Goal: Task Accomplishment & Management: Manage account settings

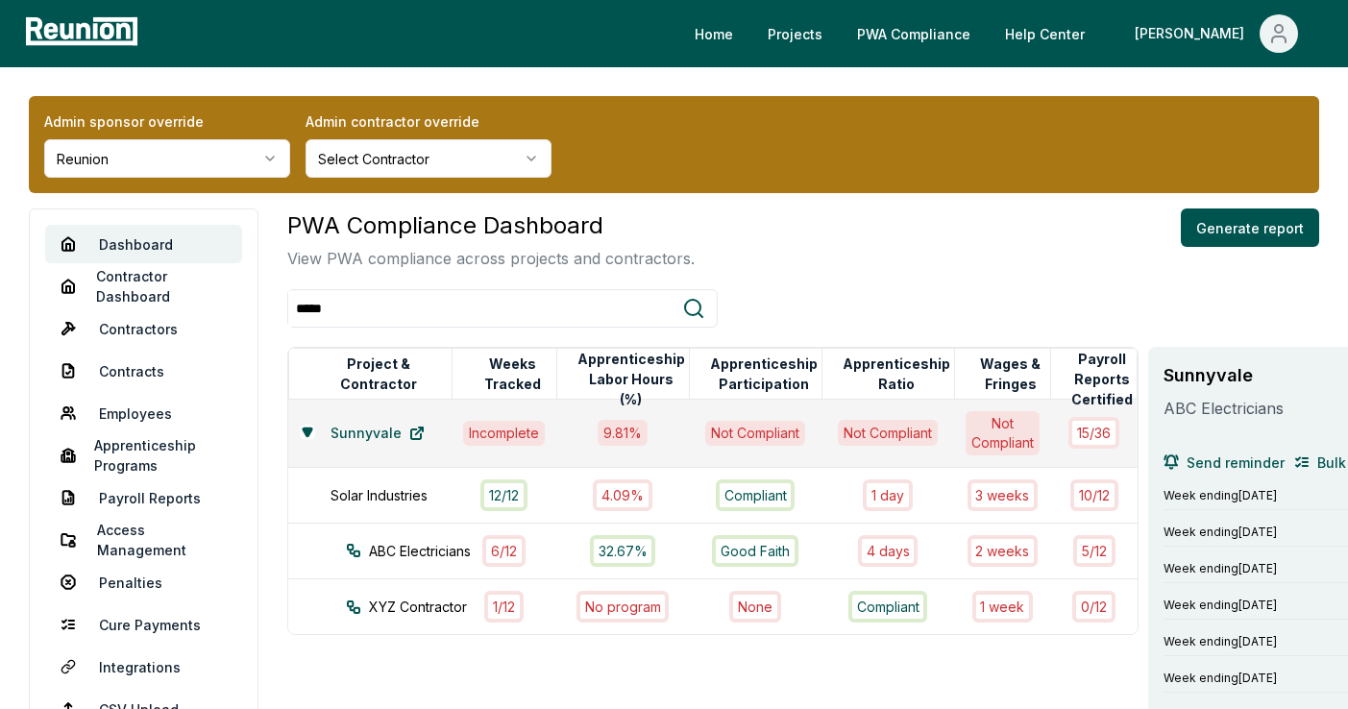
scroll to position [281, 0]
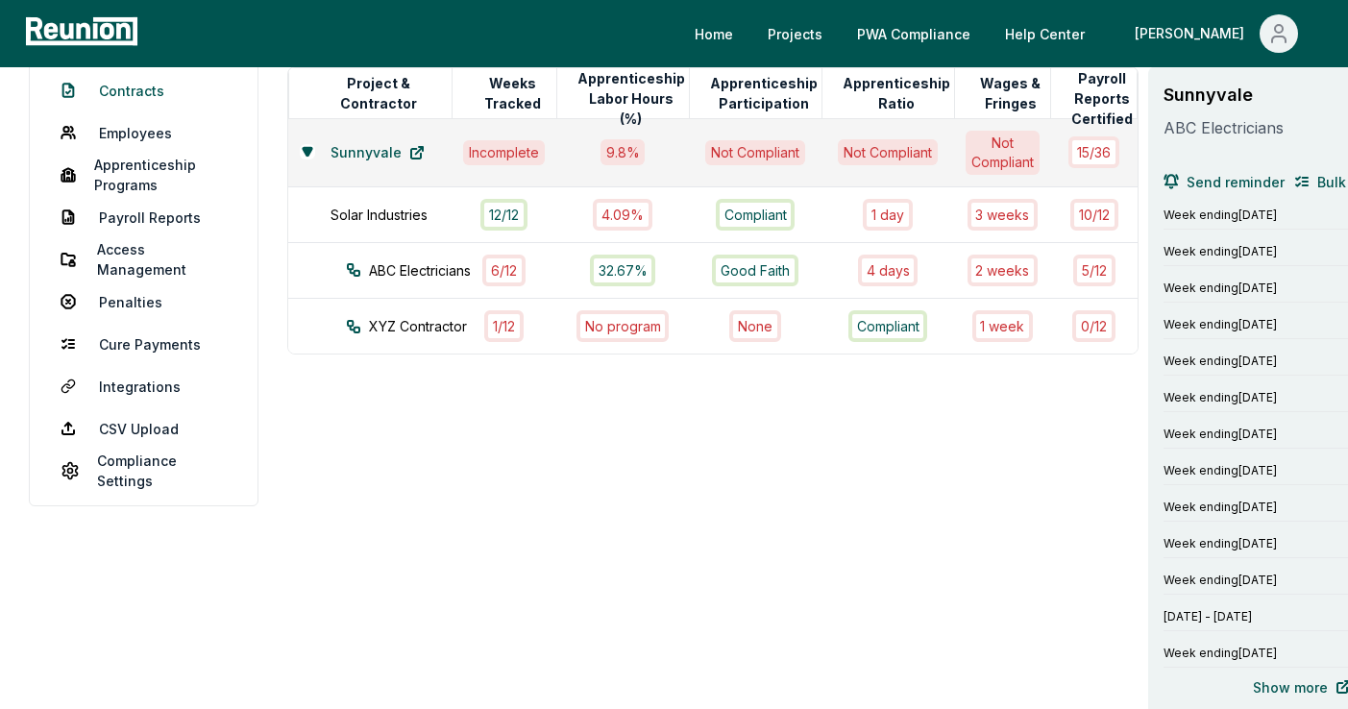
click at [132, 99] on link "Contracts" at bounding box center [143, 90] width 197 height 38
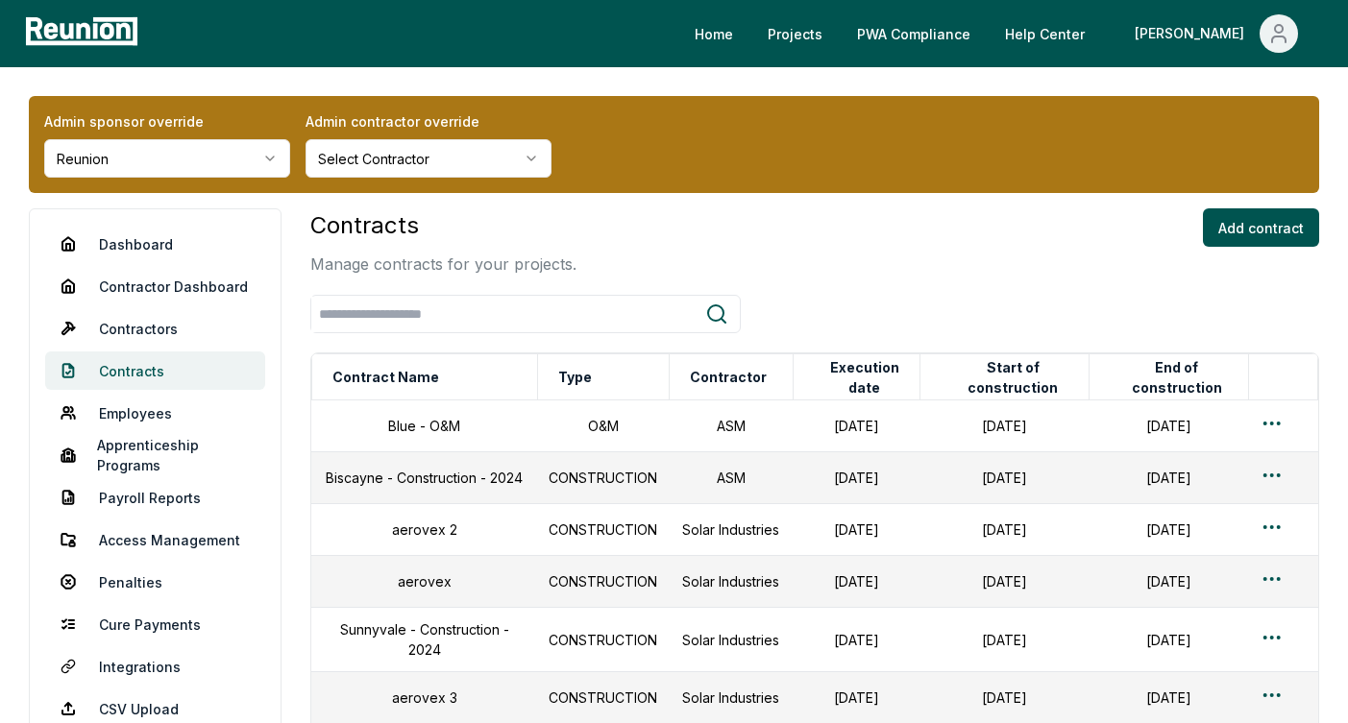
click at [128, 374] on link "Contracts" at bounding box center [155, 371] width 220 height 38
click at [450, 488] on td "Biscayne - Construction - 2024" at bounding box center [424, 478] width 226 height 52
click at [951, 488] on td "July 01, 2024" at bounding box center [1004, 478] width 169 height 52
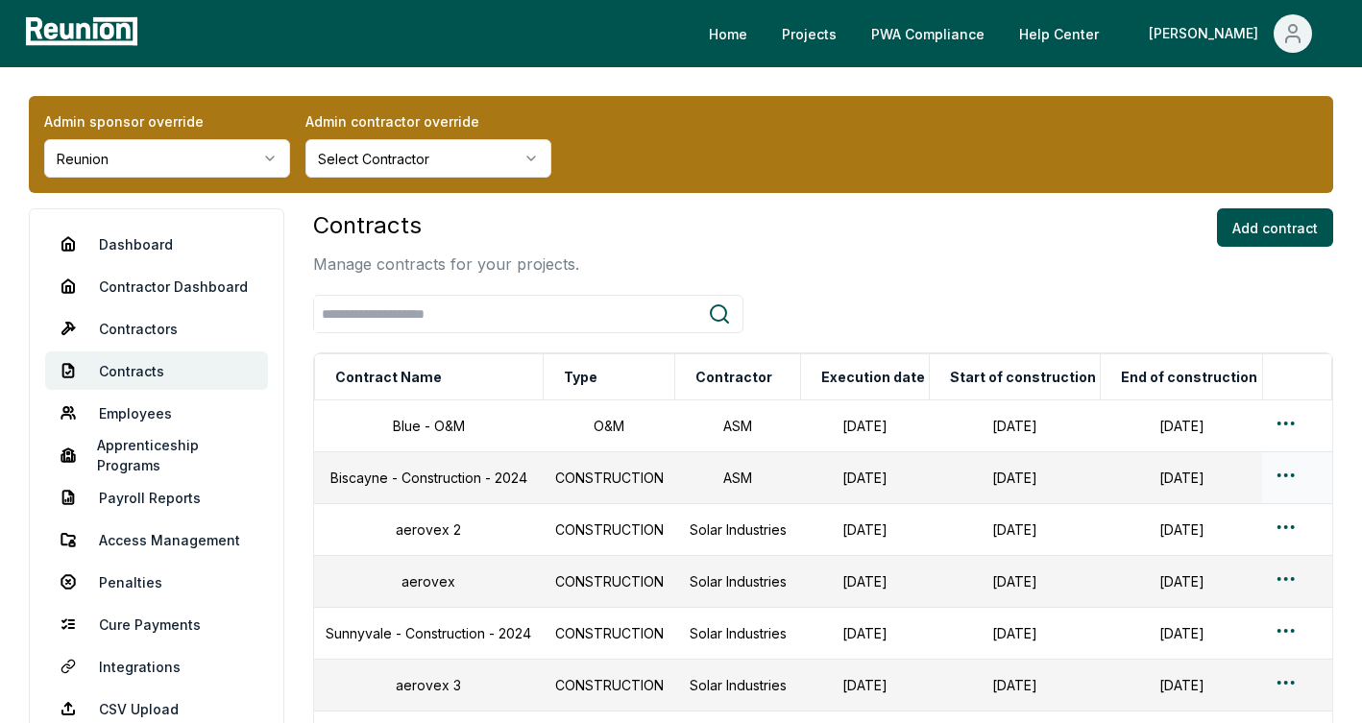
click at [1283, 476] on html "Please visit us on your desktop We're working on making our marketplace mobile-…" at bounding box center [681, 499] width 1362 height 998
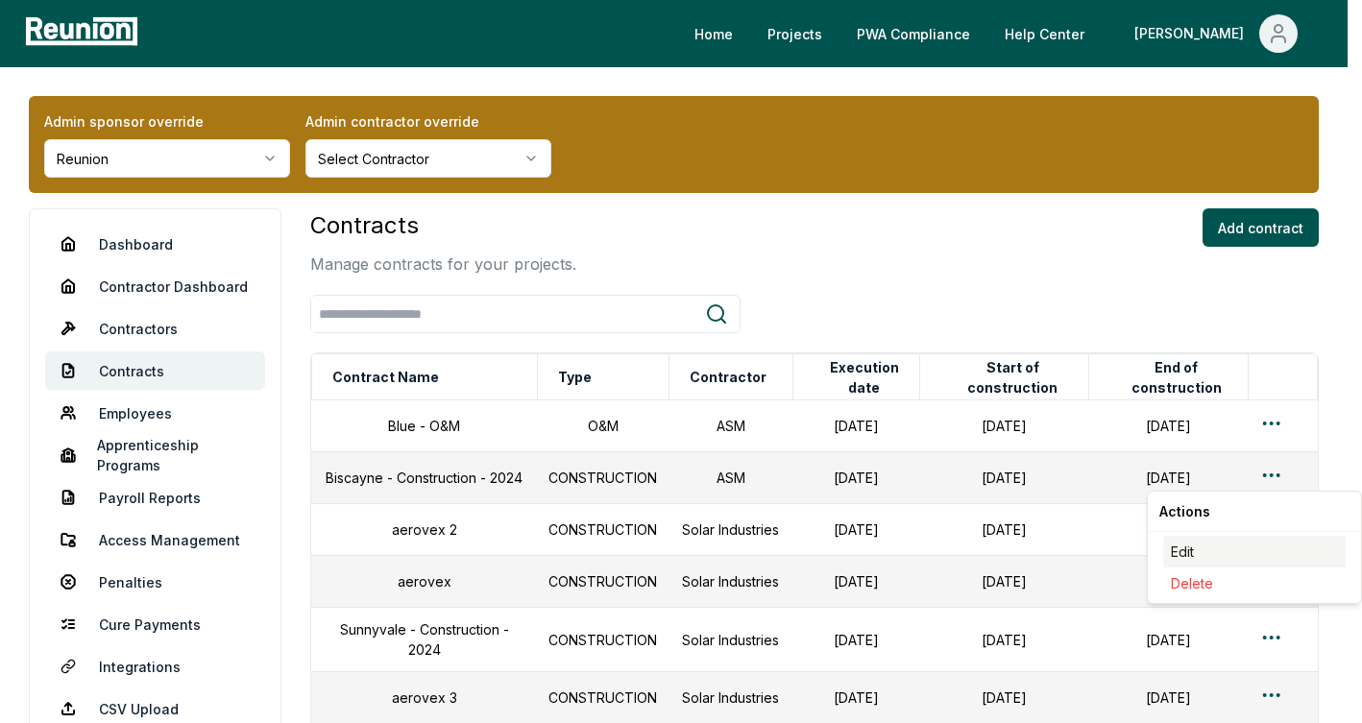
click at [1185, 557] on div "Edit" at bounding box center [1254, 552] width 183 height 32
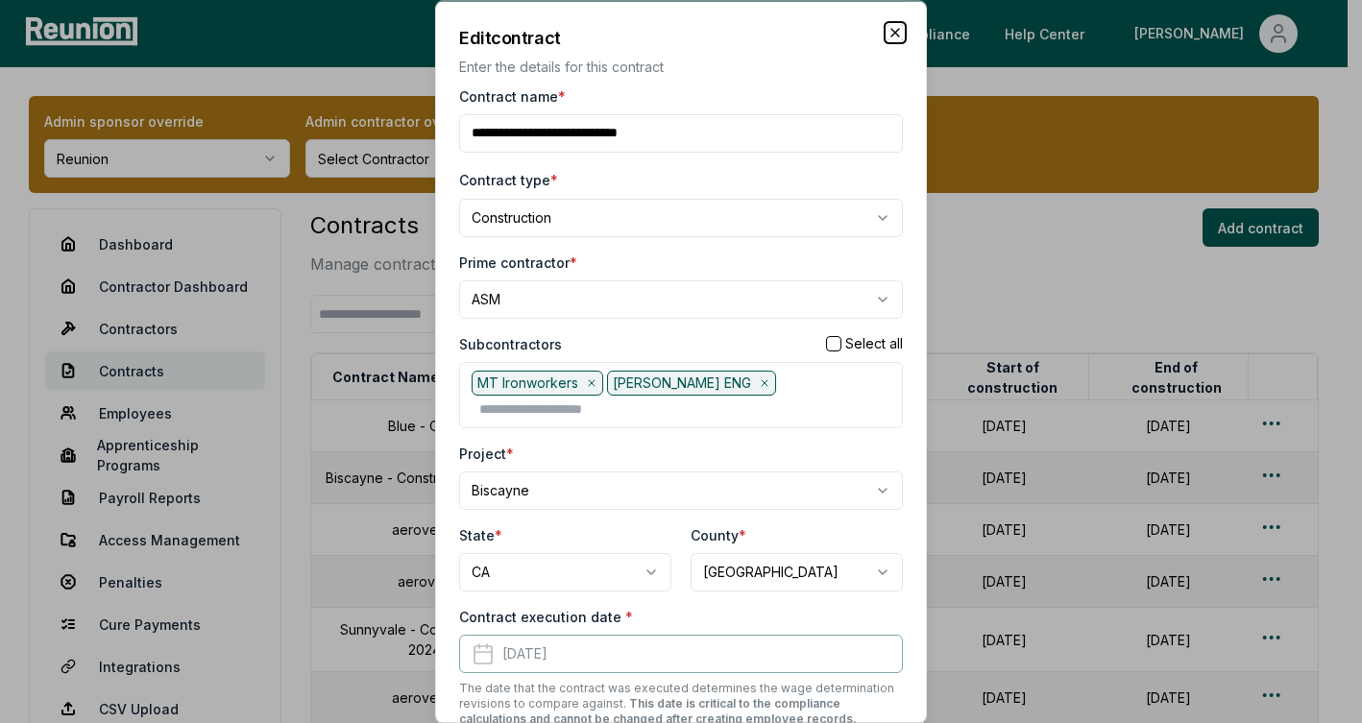
click at [888, 25] on icon "button" at bounding box center [895, 31] width 15 height 15
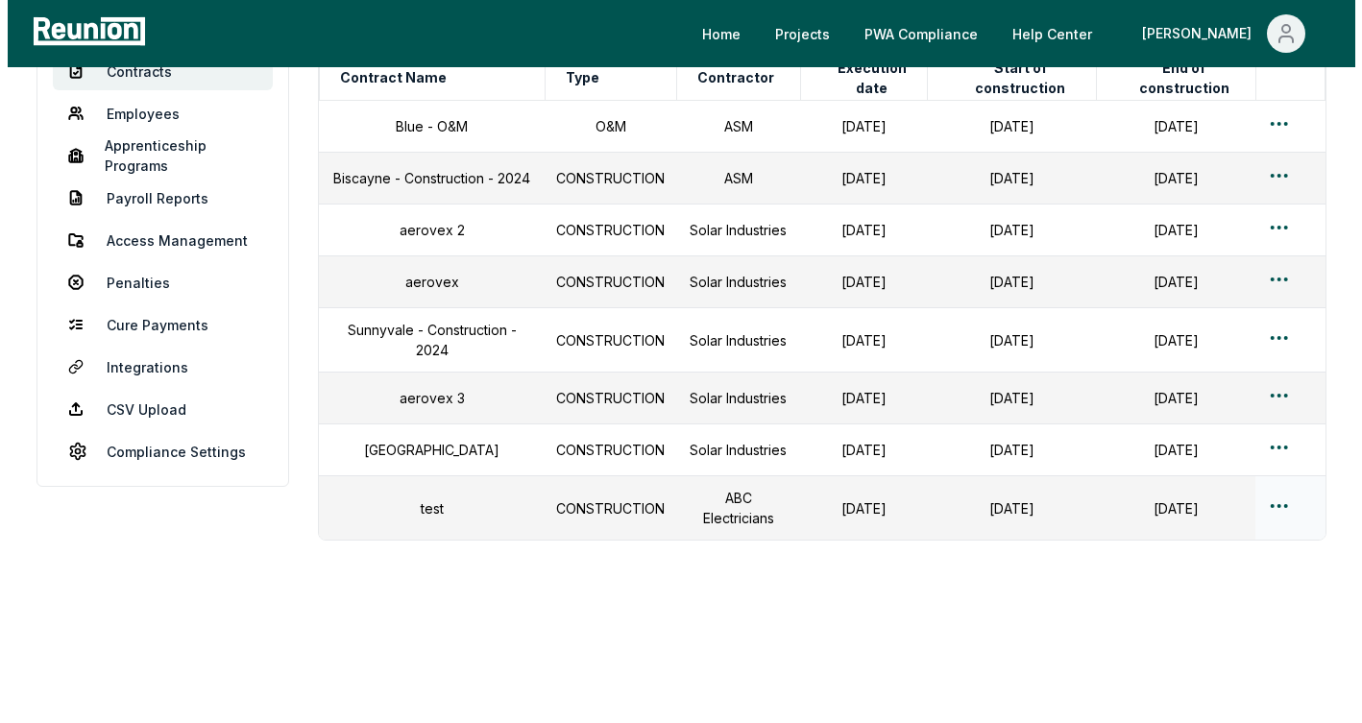
scroll to position [316, 0]
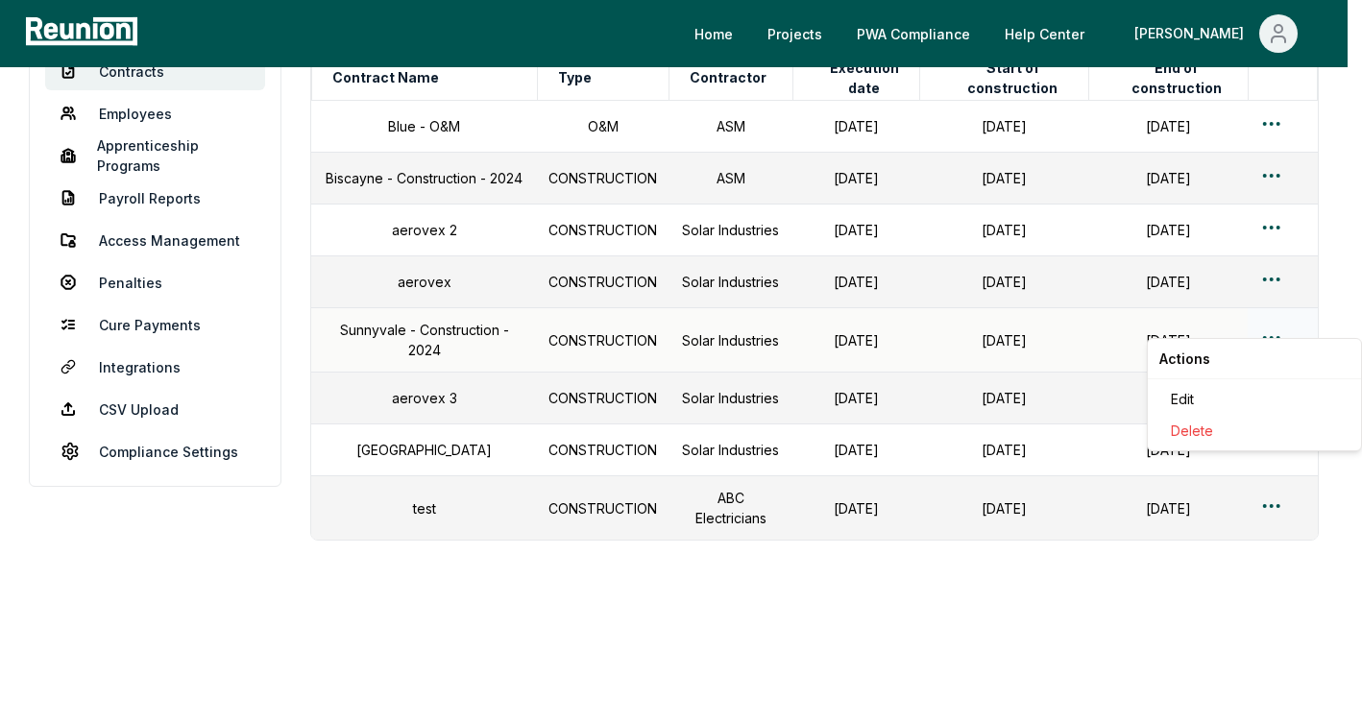
click at [1264, 330] on html "Please visit us on your desktop We're working on making our marketplace mobile-…" at bounding box center [681, 211] width 1362 height 1023
click at [1227, 389] on div "Edit" at bounding box center [1254, 399] width 183 height 32
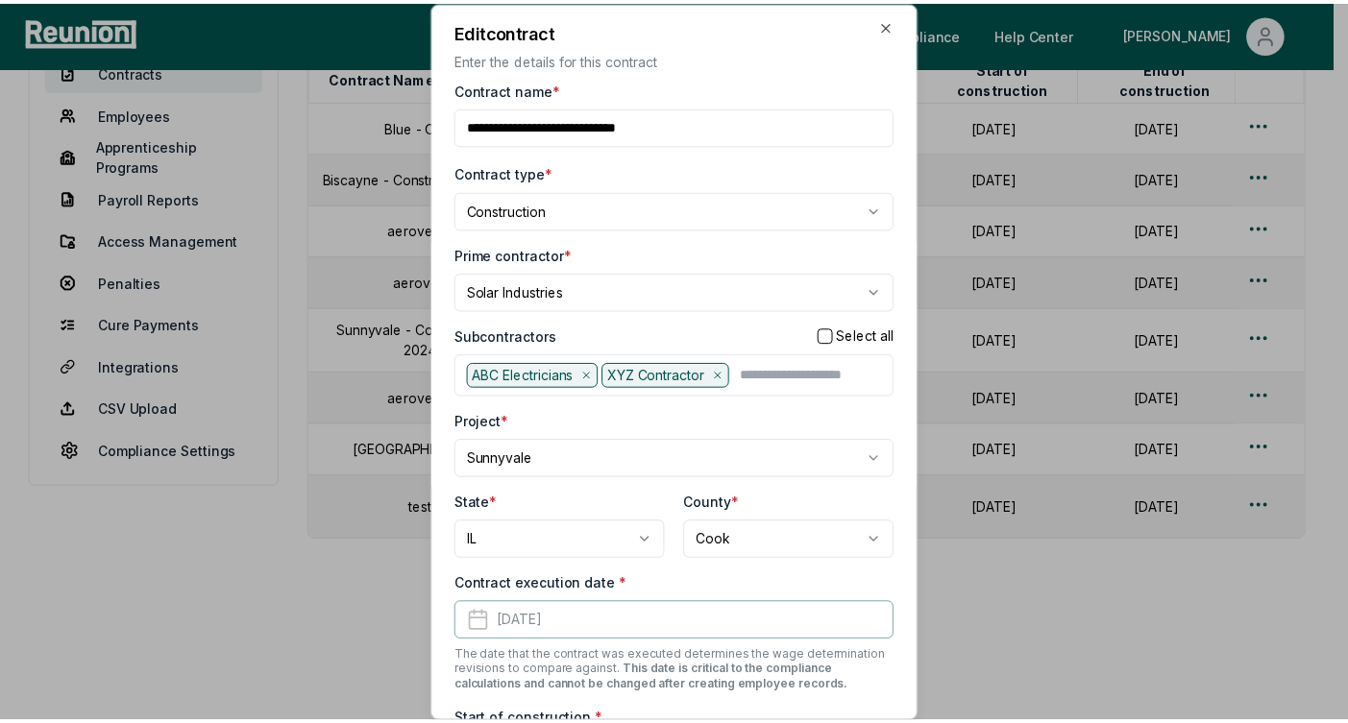
scroll to position [0, 0]
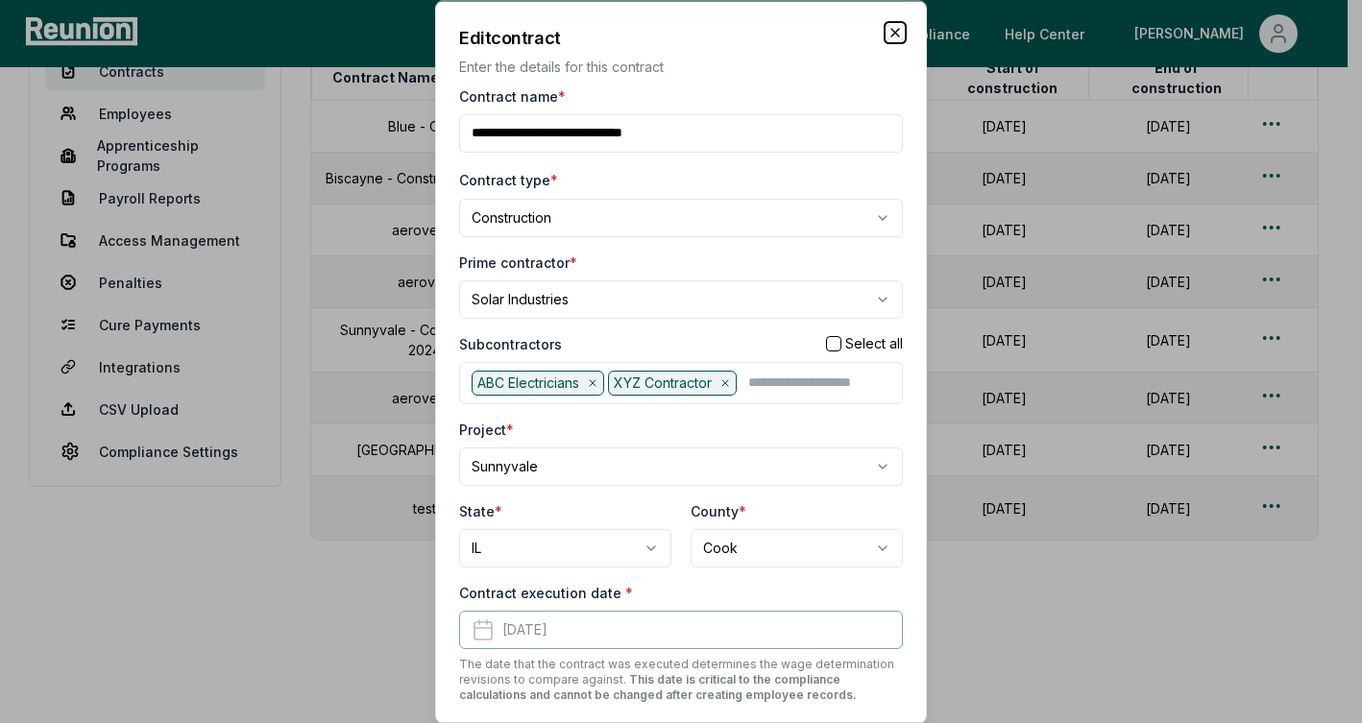
click at [888, 35] on icon "button" at bounding box center [895, 31] width 15 height 15
